Goal: Check status: Check status

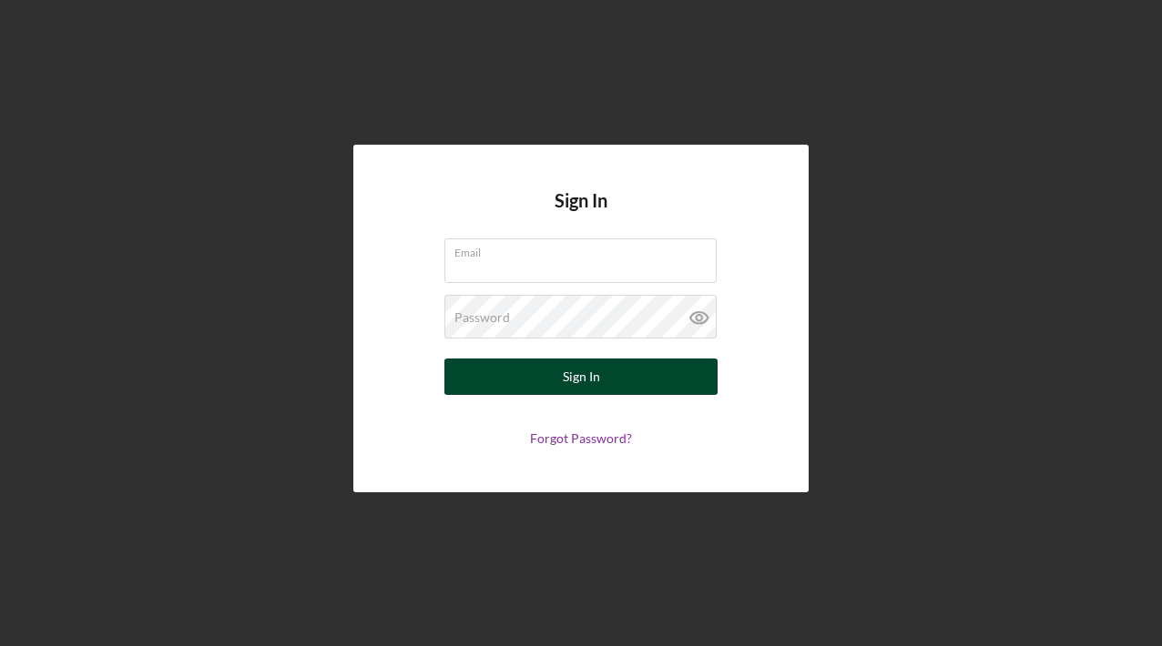
type input "[PERSON_NAME][EMAIL_ADDRESS][DOMAIN_NAME]"
drag, startPoint x: 590, startPoint y: 379, endPoint x: 599, endPoint y: 378, distance: 9.2
click at [593, 378] on div "Sign In" at bounding box center [581, 377] width 37 height 36
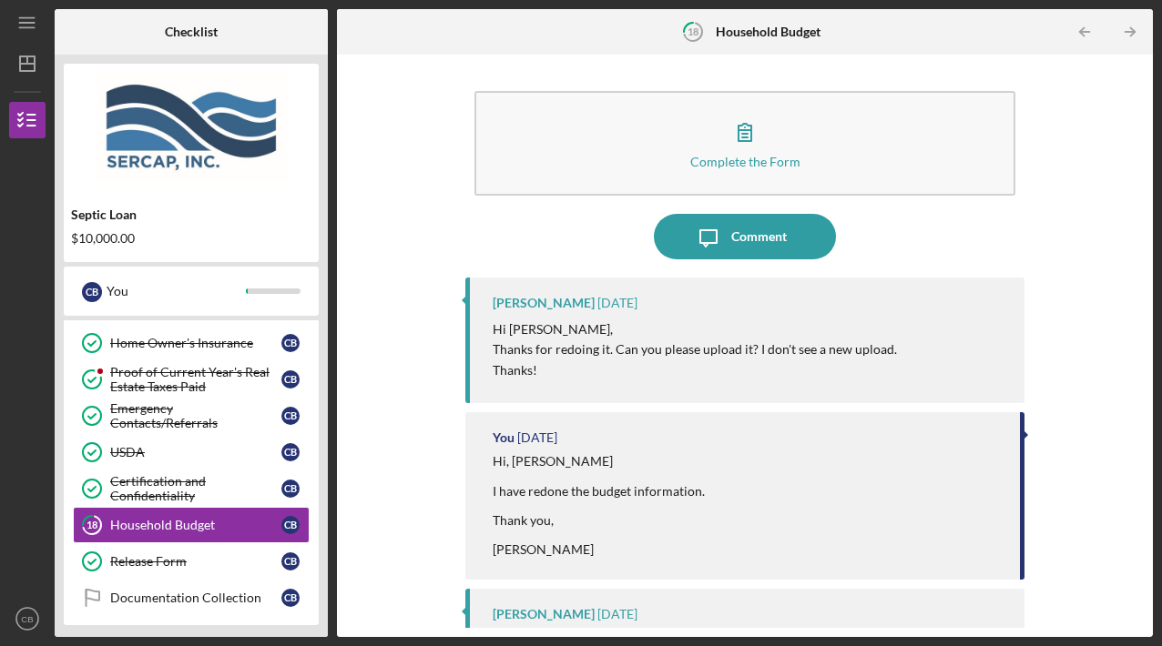
scroll to position [251, 0]
